Goal: Transaction & Acquisition: Purchase product/service

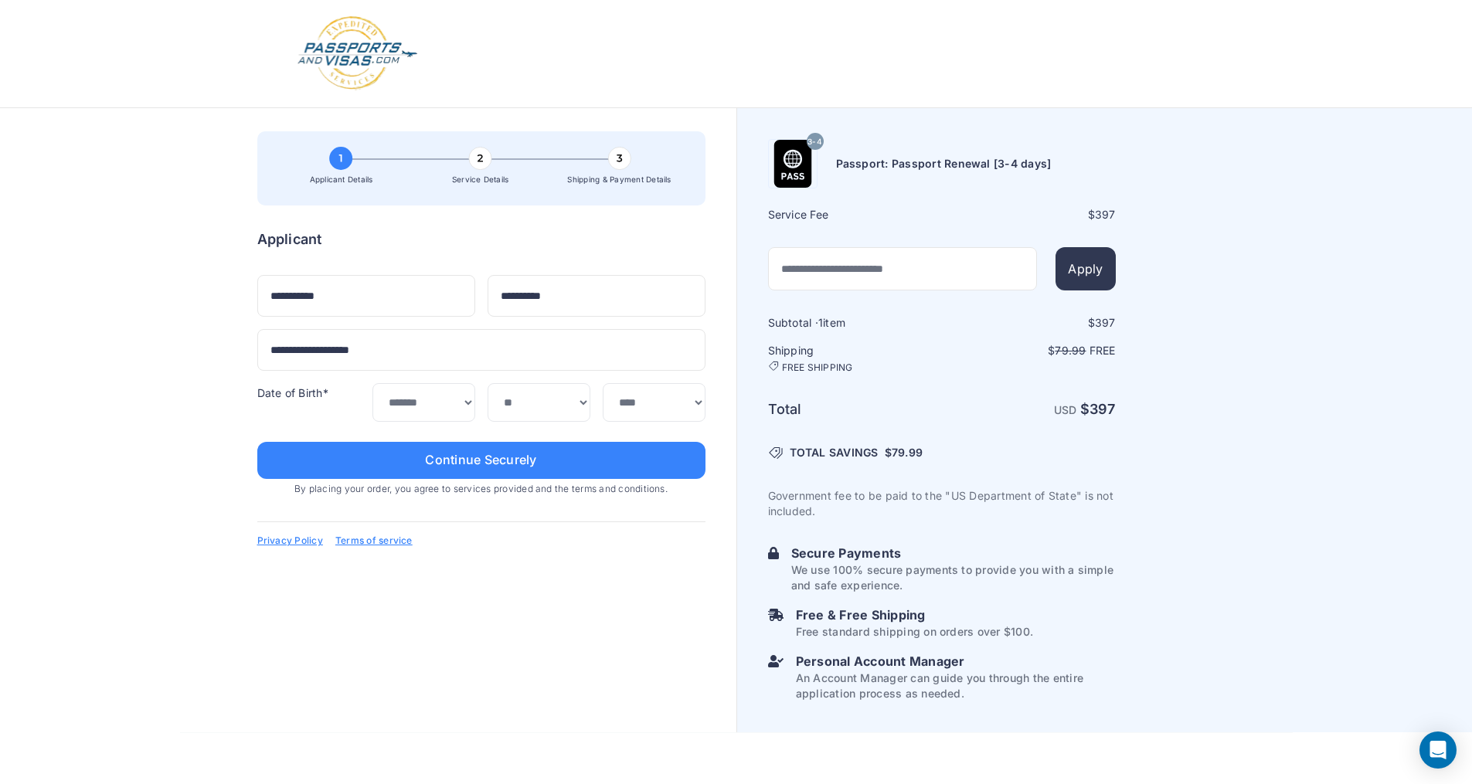
select select "**"
select select "****"
